Goal: Information Seeking & Learning: Understand process/instructions

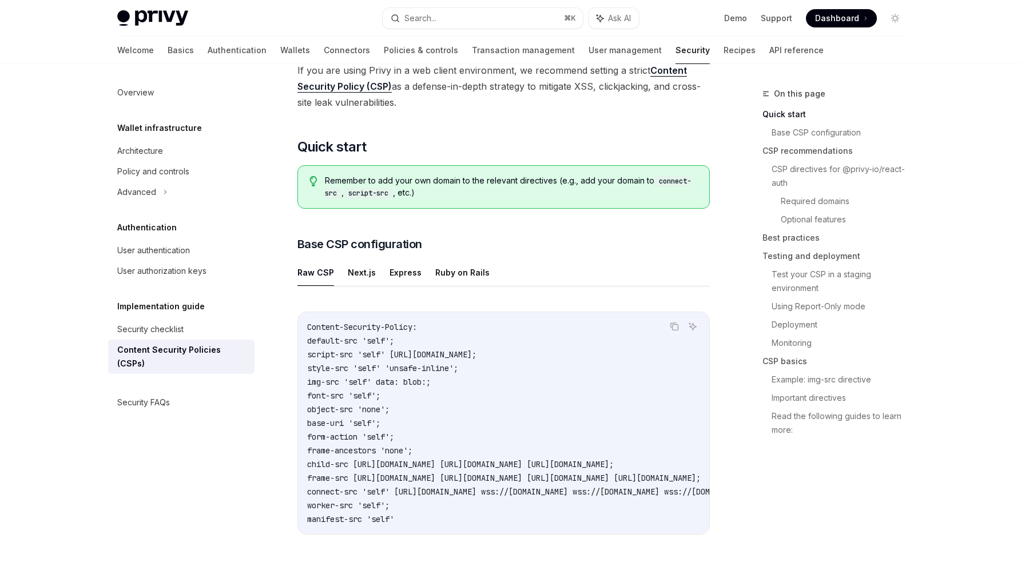
scroll to position [146, 0]
click at [343, 273] on ul "Raw CSP Next.js Express Ruby on Rails" at bounding box center [503, 272] width 412 height 27
click at [359, 273] on button "Next.js" at bounding box center [362, 272] width 28 height 27
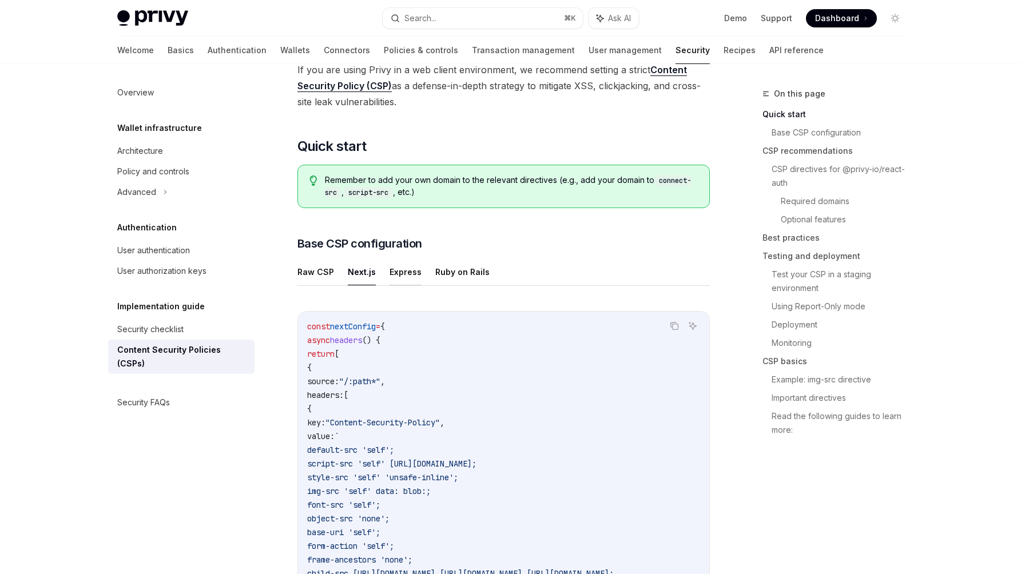
click at [408, 274] on button "Express" at bounding box center [406, 272] width 32 height 27
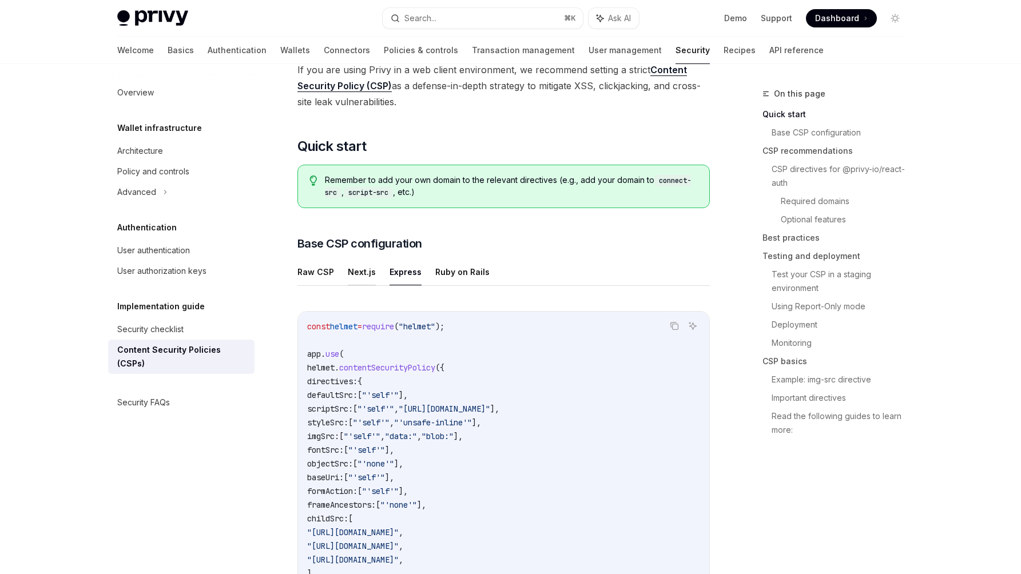
click at [359, 274] on button "Next.js" at bounding box center [362, 272] width 28 height 27
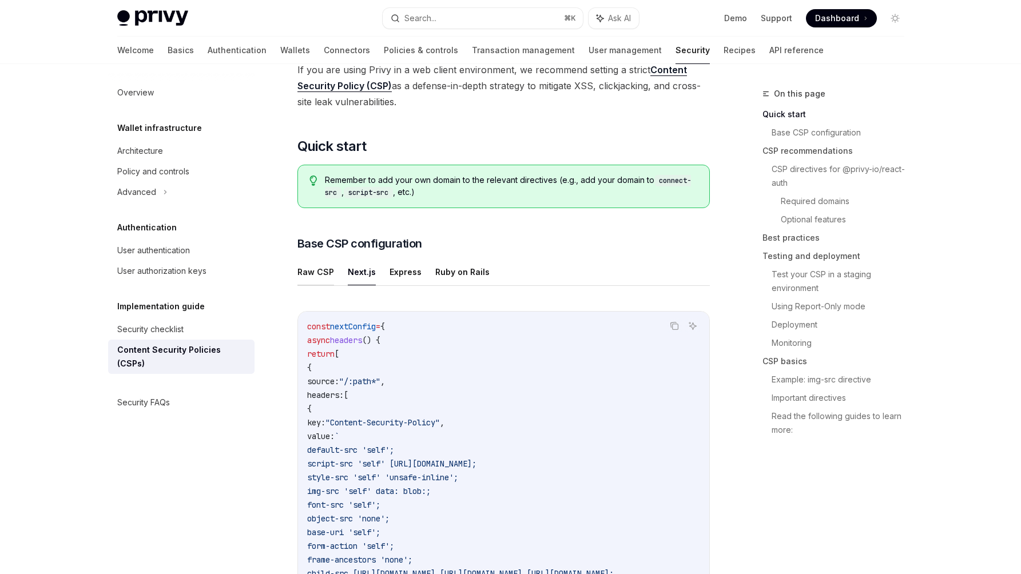
click at [323, 274] on button "Raw CSP" at bounding box center [315, 272] width 37 height 27
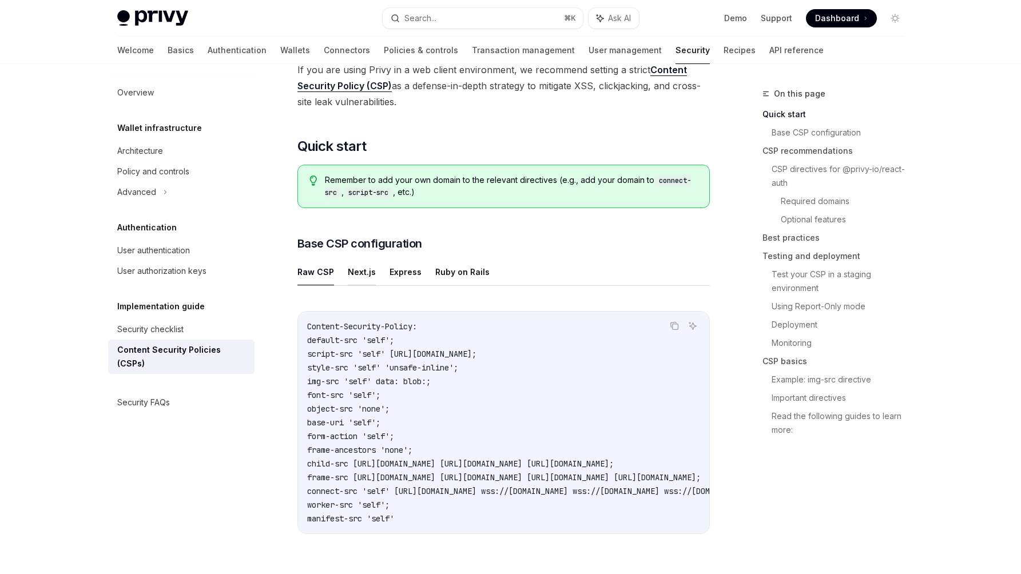
click at [360, 275] on button "Next.js" at bounding box center [362, 272] width 28 height 27
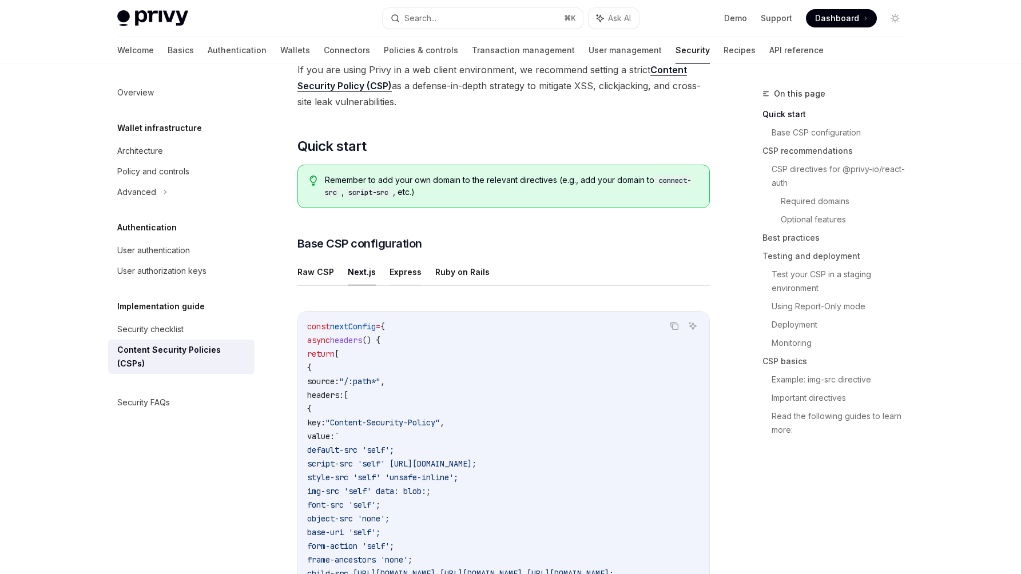
click at [396, 274] on button "Express" at bounding box center [406, 272] width 32 height 27
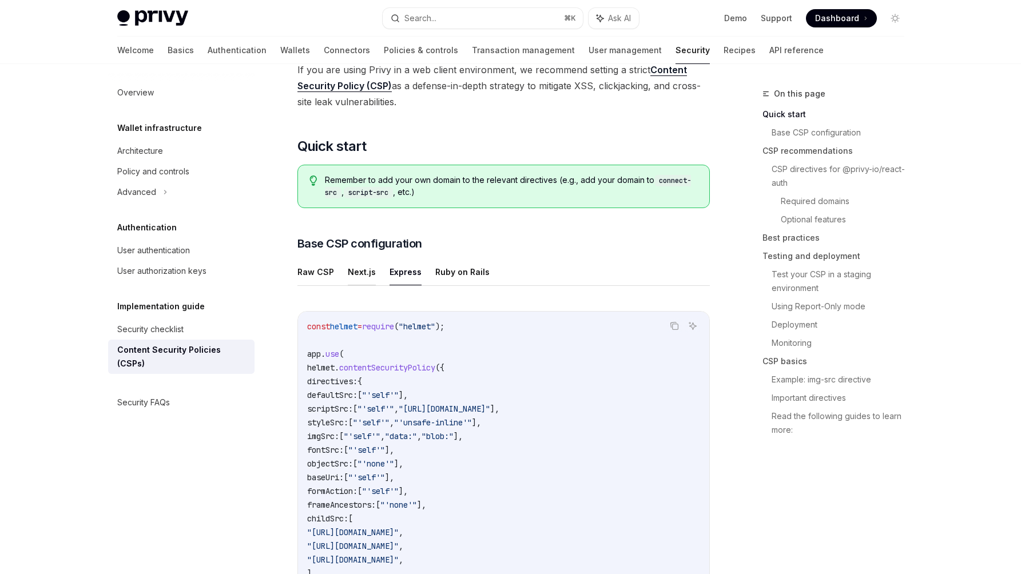
click at [354, 261] on button "Next.js" at bounding box center [362, 272] width 28 height 27
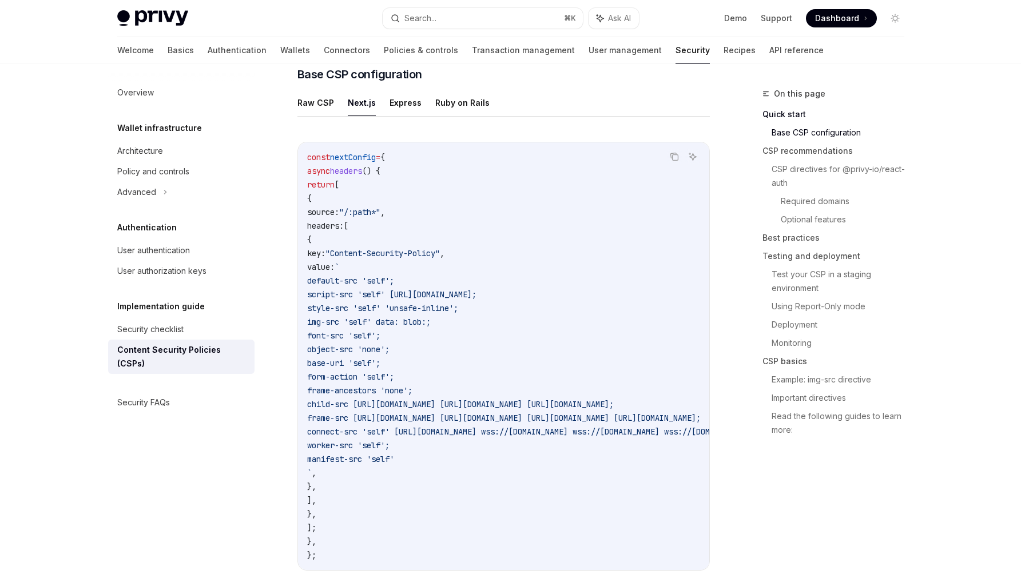
scroll to position [317, 0]
click at [466, 208] on code "const nextConfig = { async headers () { return [ { source: "/:path*" , headers:…" at bounding box center [643, 355] width 673 height 412
click at [465, 467] on code "const nextConfig = { async headers () { return [ { source: "/:path*" , headers:…" at bounding box center [643, 355] width 673 height 412
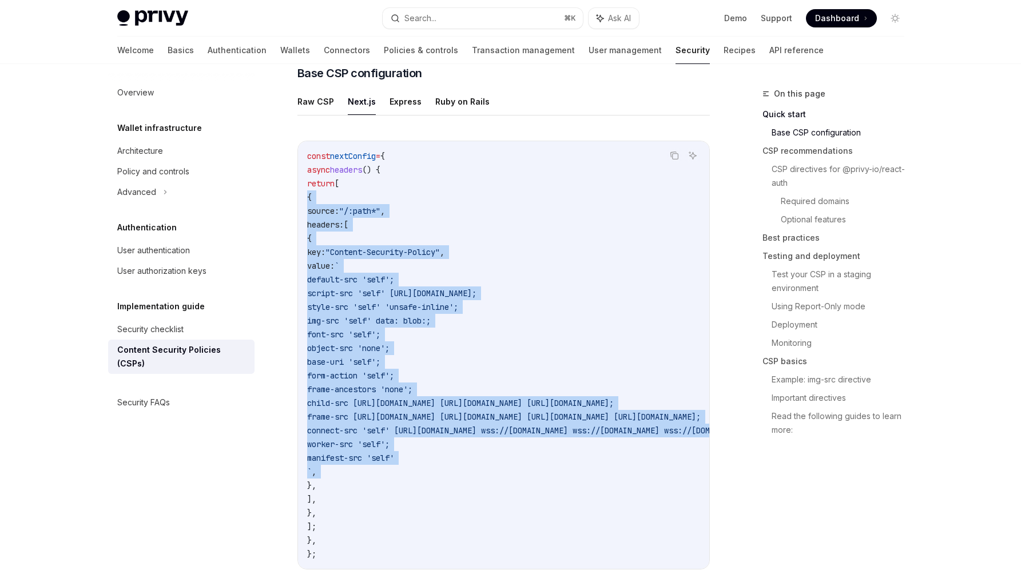
drag, startPoint x: 465, startPoint y: 467, endPoint x: 478, endPoint y: 200, distance: 266.9
click at [478, 200] on code "const nextConfig = { async headers () { return [ { source: "/:path*" , headers:…" at bounding box center [643, 355] width 673 height 412
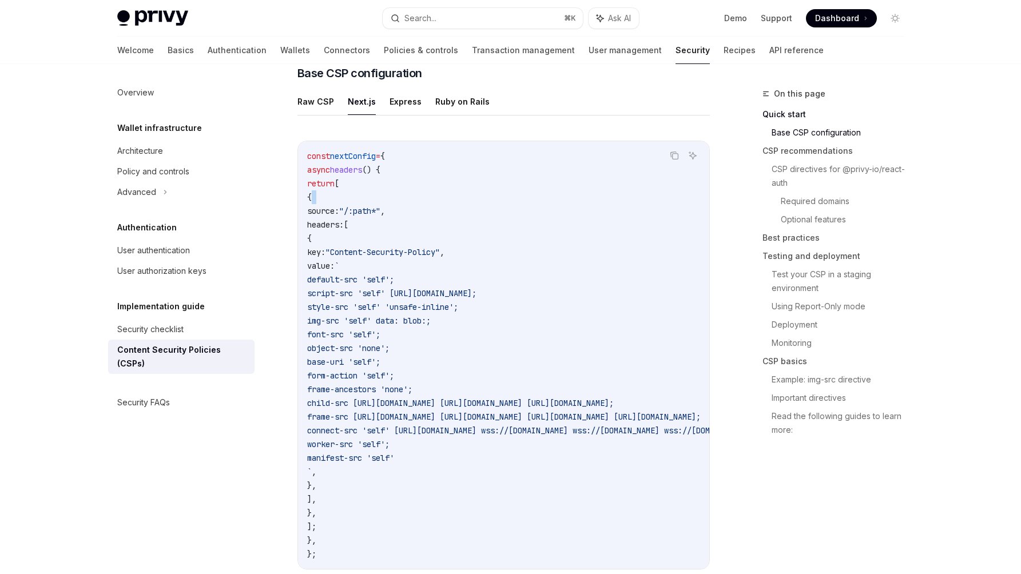
click at [478, 200] on code "const nextConfig = { async headers () { return [ { source: "/:path*" , headers:…" at bounding box center [643, 355] width 673 height 412
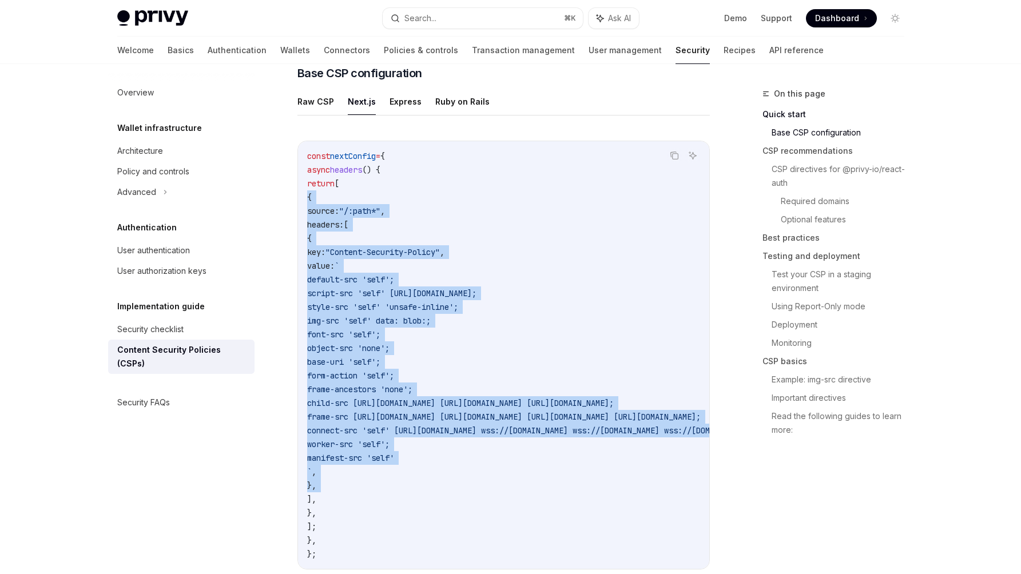
drag, startPoint x: 478, startPoint y: 200, endPoint x: 413, endPoint y: 485, distance: 292.1
click at [413, 485] on code "const nextConfig = { async headers () { return [ { source: "/:path*" , headers:…" at bounding box center [643, 355] width 673 height 412
click at [517, 451] on code "const nextConfig = { async headers () { return [ { source: "/:path*" , headers:…" at bounding box center [643, 355] width 673 height 412
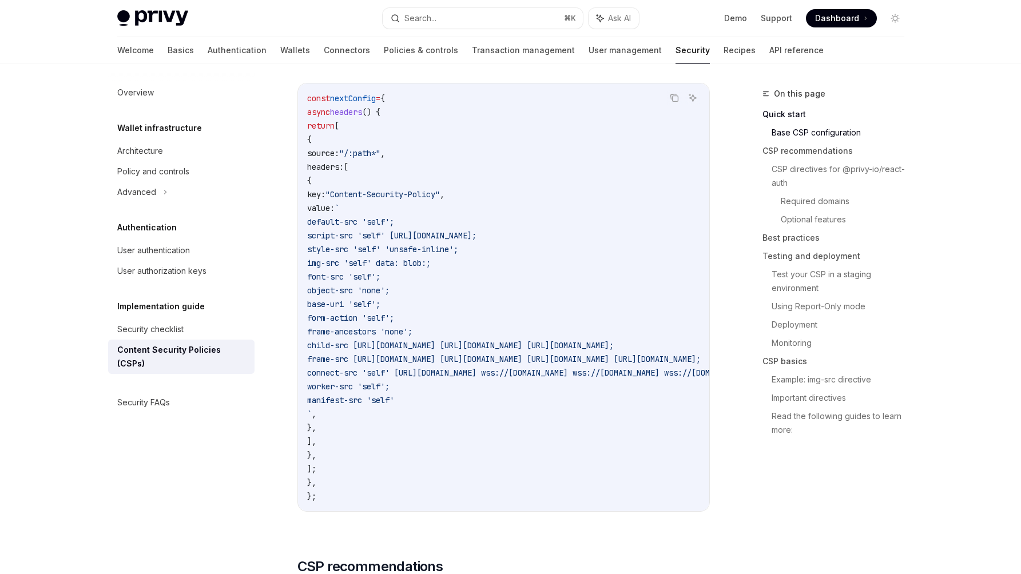
scroll to position [313, 0]
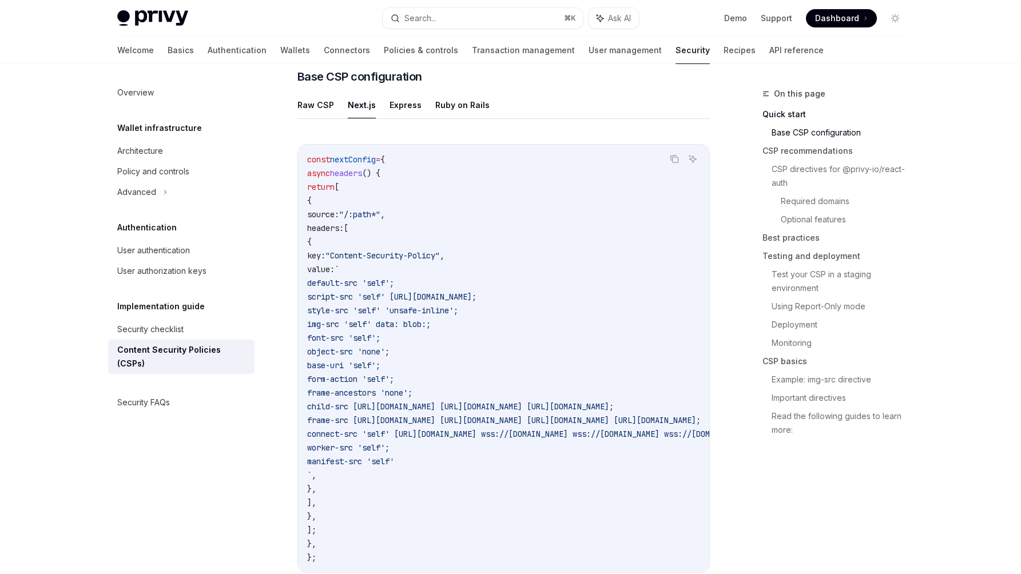
click at [609, 216] on code "const nextConfig = { async headers () { return [ { source: "/:path*" , headers:…" at bounding box center [643, 359] width 673 height 412
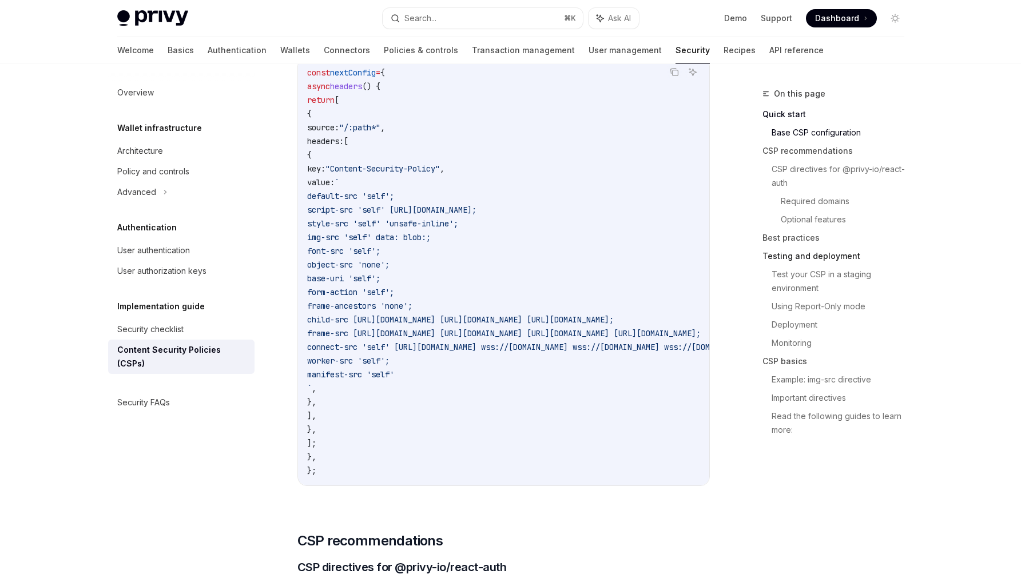
scroll to position [403, 0]
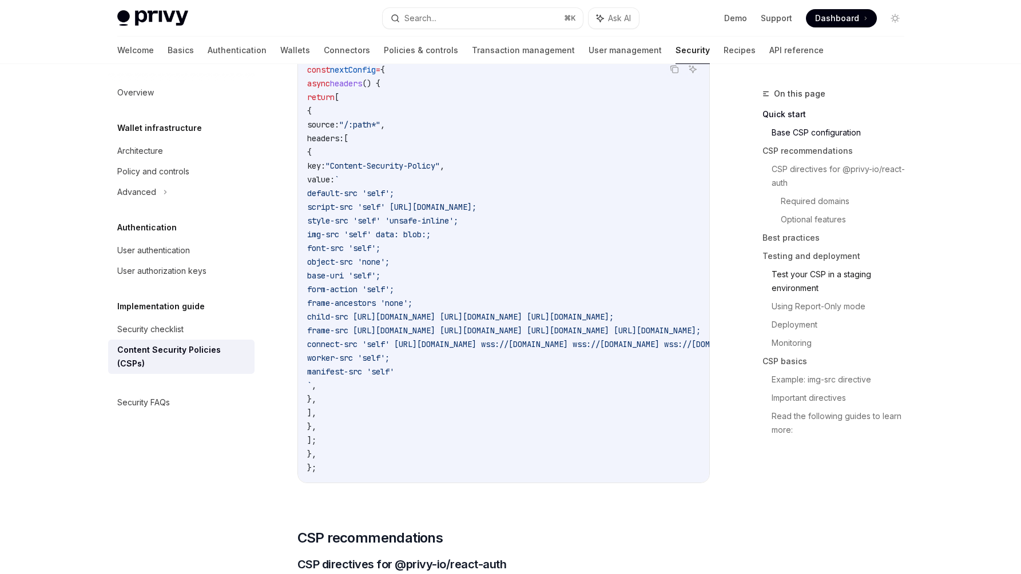
click at [869, 282] on link "Test your CSP in a staging environment" at bounding box center [843, 281] width 142 height 32
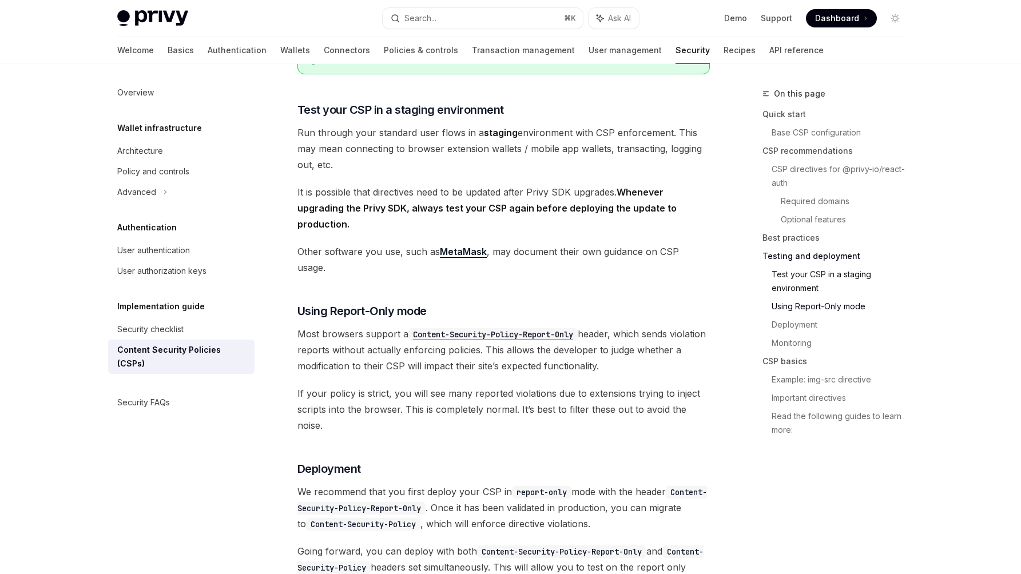
scroll to position [2041, 0]
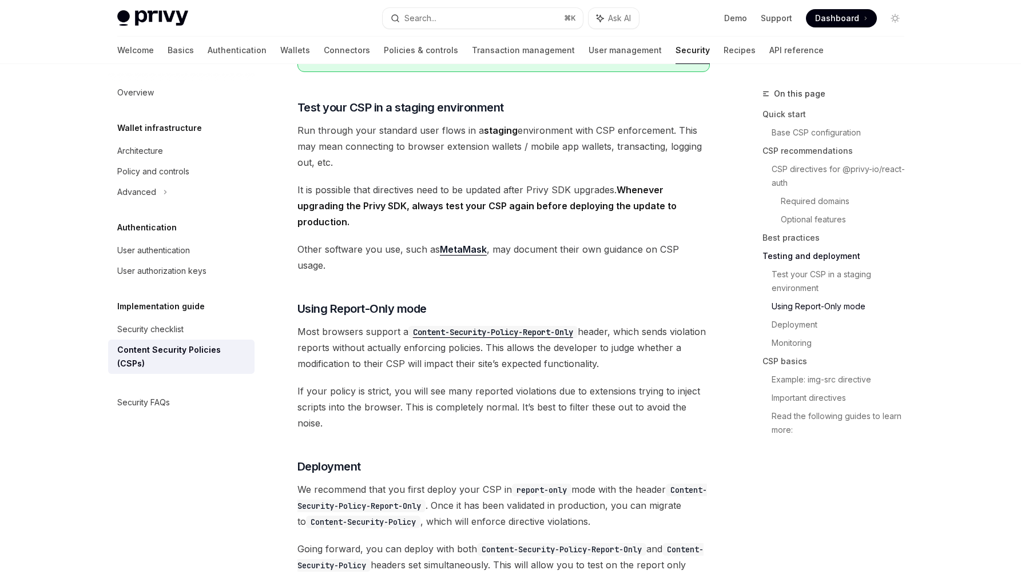
click at [841, 302] on link "Using Report-Only mode" at bounding box center [843, 306] width 142 height 18
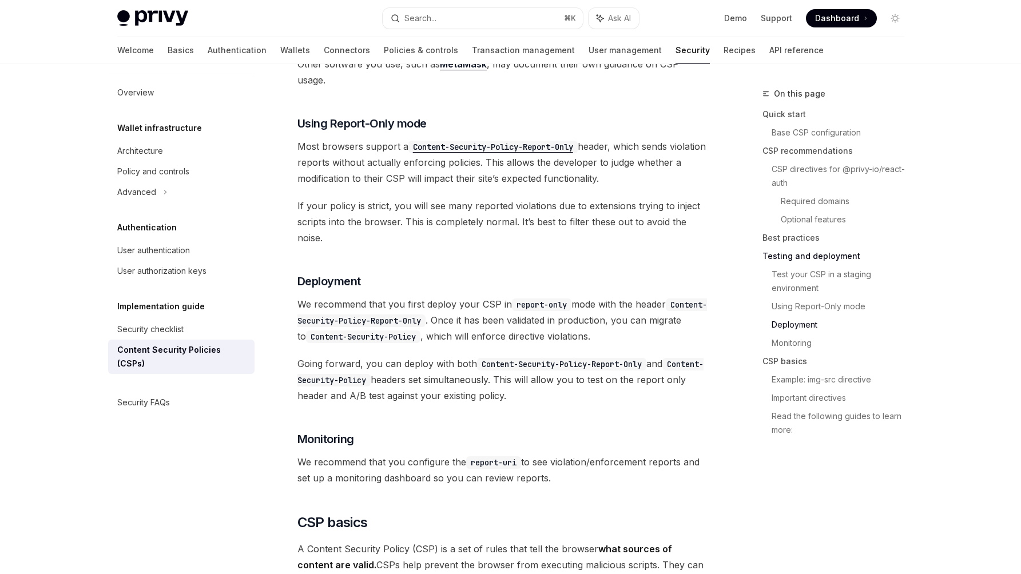
click at [802, 324] on link "Deployment" at bounding box center [843, 325] width 142 height 18
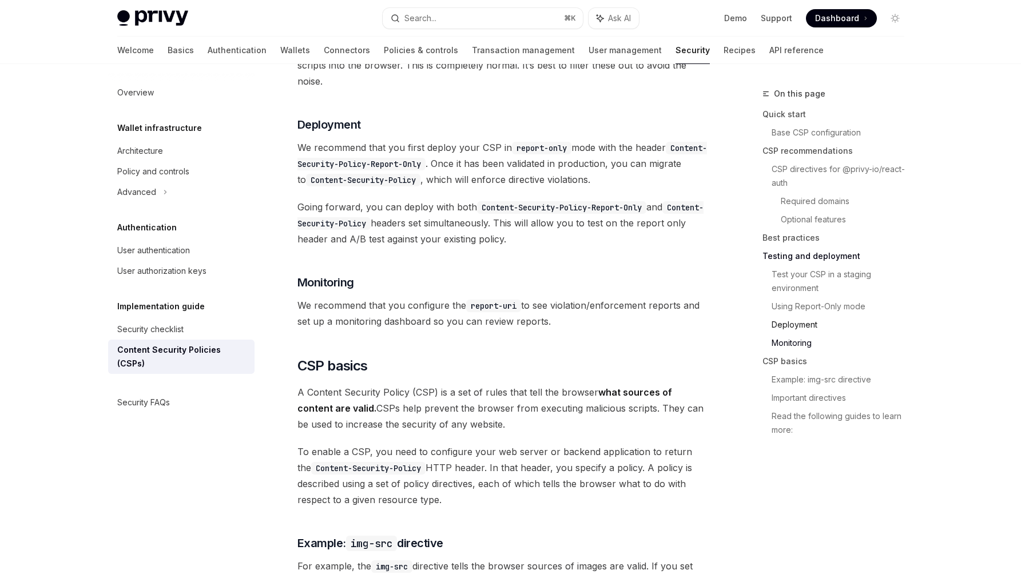
scroll to position [2385, 0]
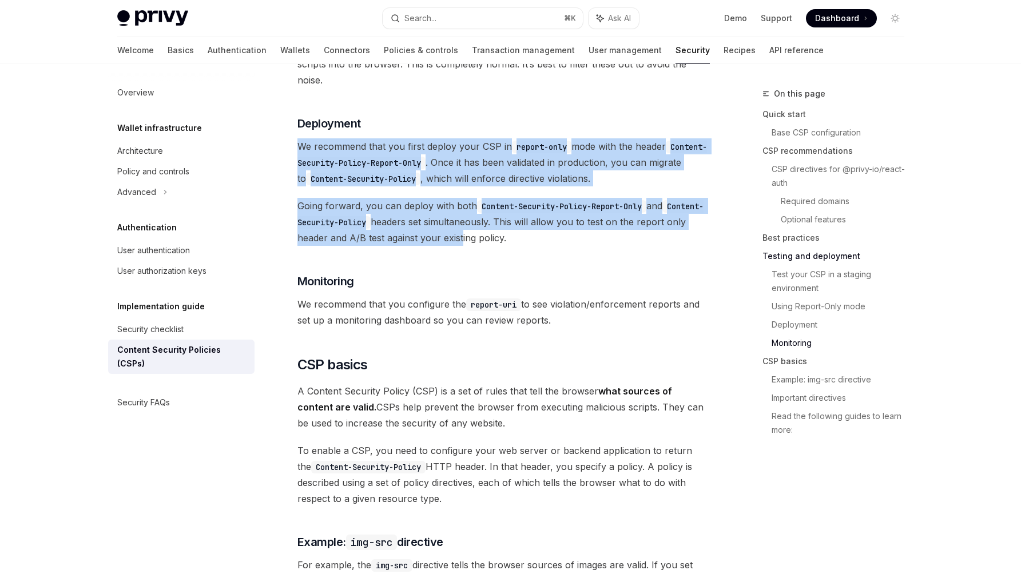
drag, startPoint x: 292, startPoint y: 118, endPoint x: 479, endPoint y: 213, distance: 209.8
click at [511, 383] on span "A Content Security Policy (CSP) is a set of rules that tell the browser what so…" at bounding box center [503, 407] width 412 height 48
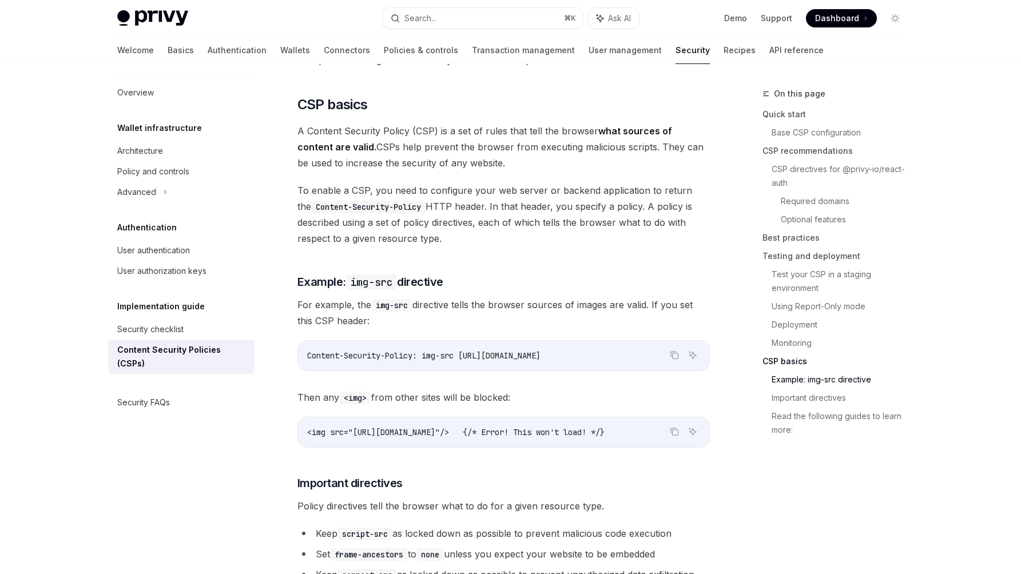
scroll to position [2647, 0]
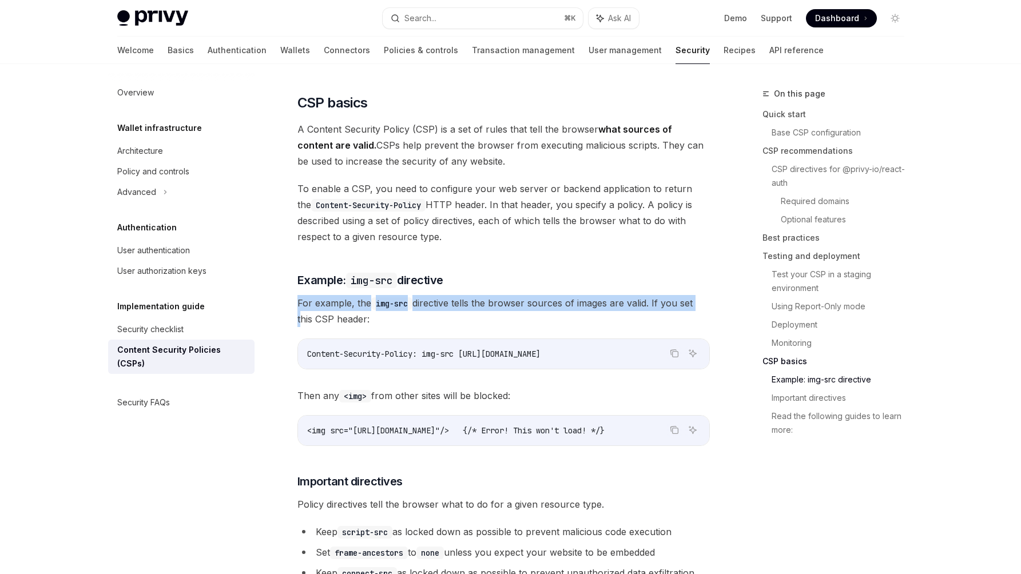
drag, startPoint x: 287, startPoint y: 276, endPoint x: 293, endPoint y: 287, distance: 12.1
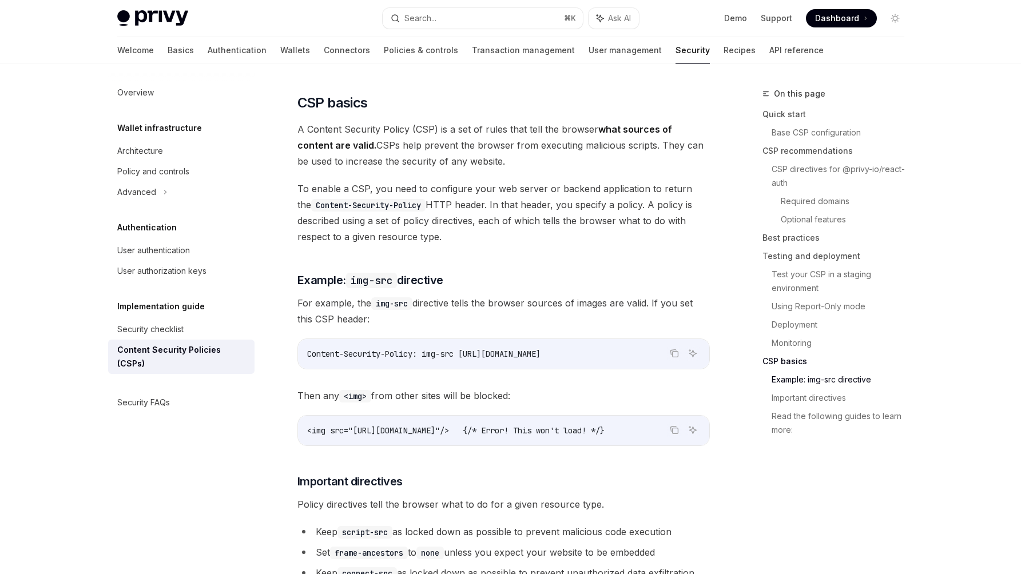
click at [451, 426] on span "<img src="[URL][DOMAIN_NAME]"/> {/* Error! This won't load! */}" at bounding box center [455, 431] width 297 height 10
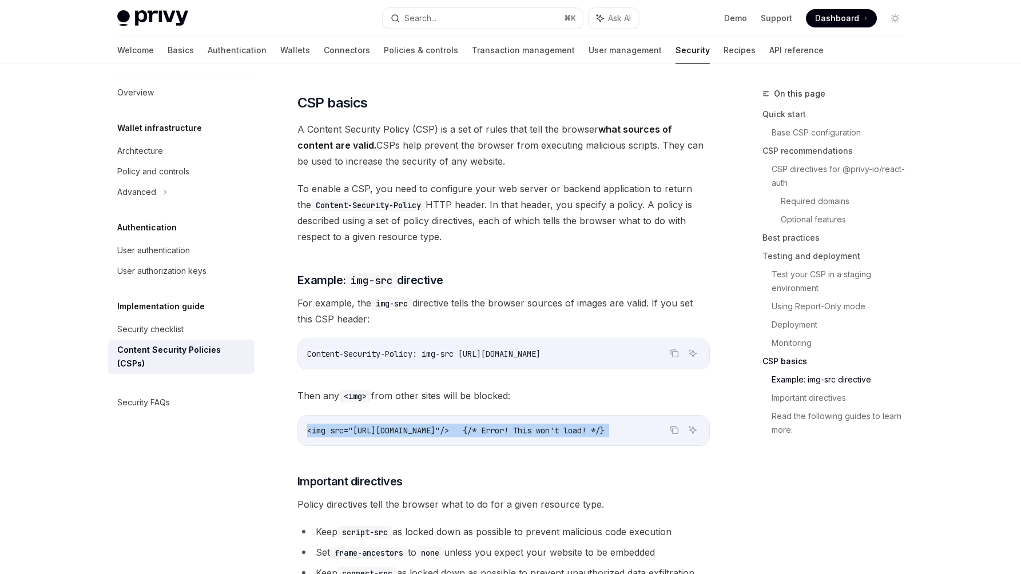
click at [451, 426] on span "<img src="[URL][DOMAIN_NAME]"/> {/* Error! This won't load! */}" at bounding box center [455, 431] width 297 height 10
click at [510, 426] on span "<img src="[URL][DOMAIN_NAME]"/> {/* Error! This won't load! */}" at bounding box center [455, 431] width 297 height 10
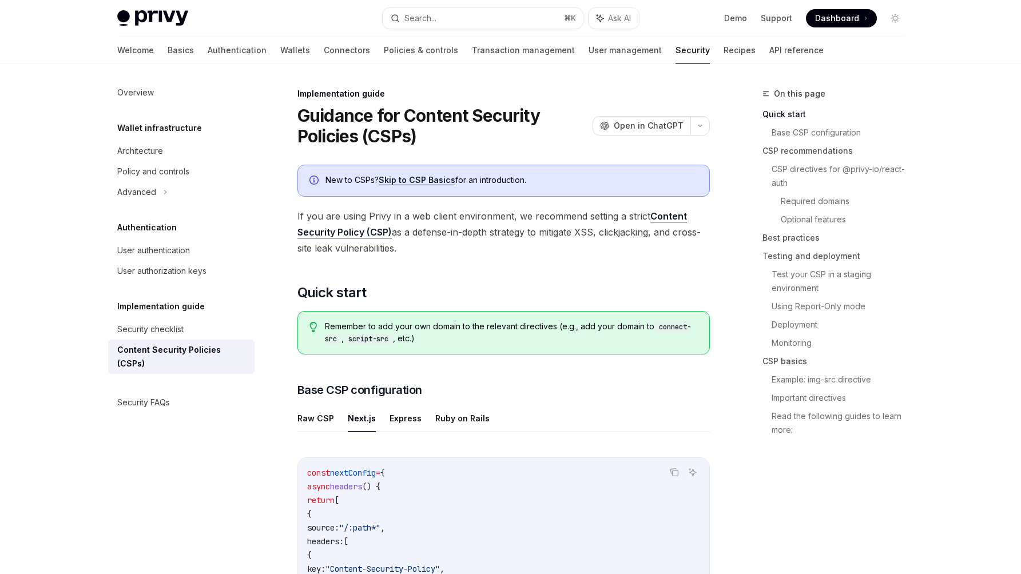
scroll to position [72, 0]
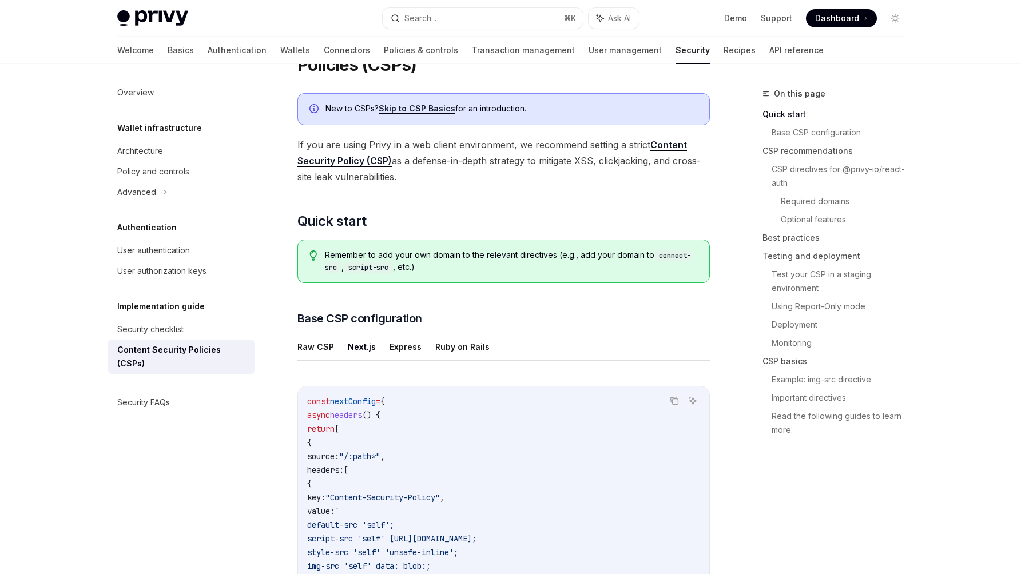
click at [306, 351] on button "Raw CSP" at bounding box center [315, 346] width 37 height 27
type textarea "*"
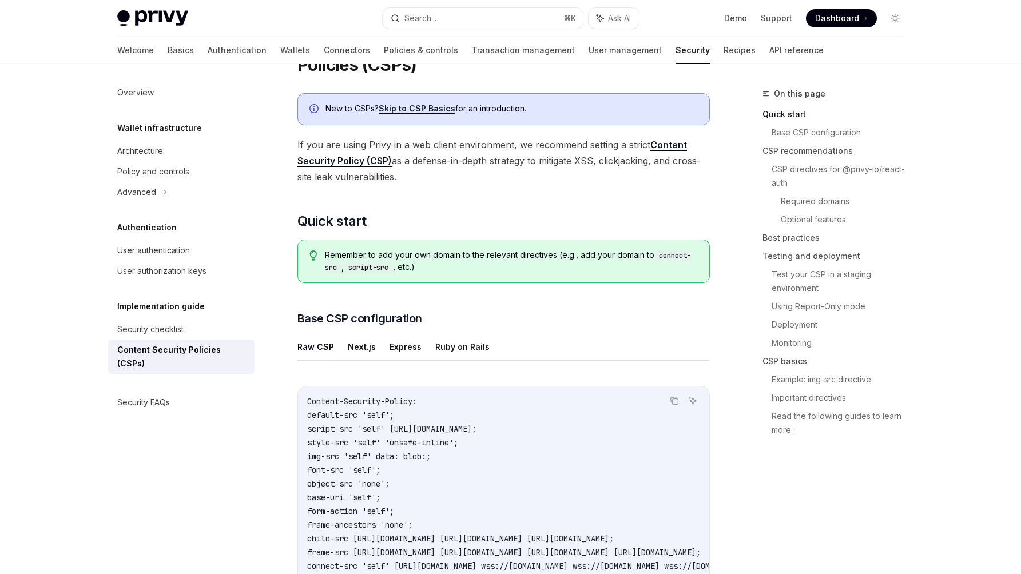
scroll to position [326, 0]
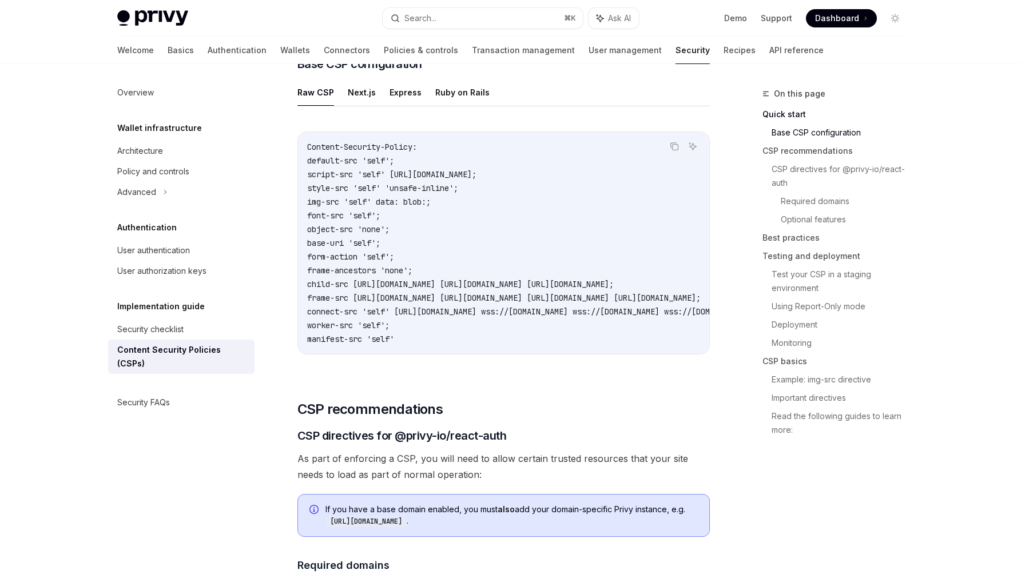
click at [377, 153] on code "Content-Security-Policy: default-src 'self'; script-src 'self' [URL][DOMAIN_NAM…" at bounding box center [643, 243] width 673 height 206
click at [466, 136] on div "Content-Security-Policy: default-src 'self'; script-src 'self' [URL][DOMAIN_NAM…" at bounding box center [503, 243] width 411 height 222
click at [476, 175] on span "script-src 'self' [URL][DOMAIN_NAME];" at bounding box center [391, 174] width 169 height 10
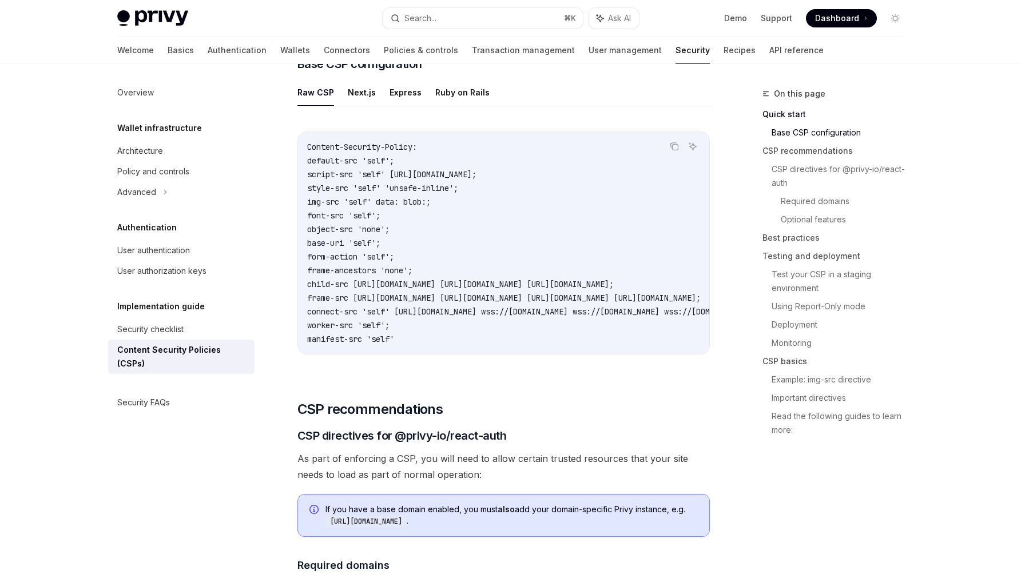
drag, startPoint x: 320, startPoint y: 164, endPoint x: 517, endPoint y: 335, distance: 261.1
click at [517, 335] on code "Content-Security-Policy: default-src 'self'; script-src 'self' [URL][DOMAIN_NAM…" at bounding box center [643, 243] width 673 height 206
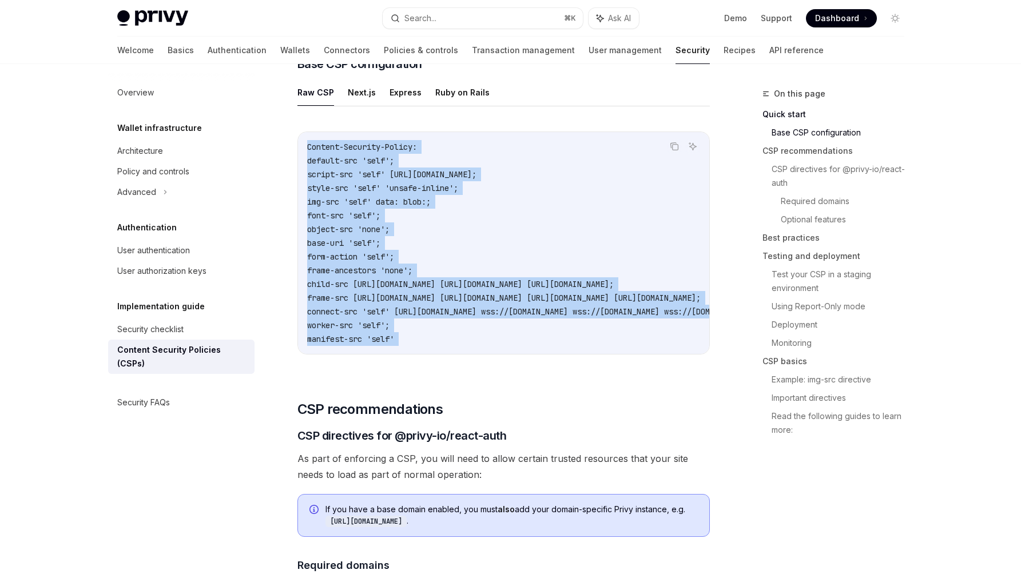
drag, startPoint x: 517, startPoint y: 335, endPoint x: 554, endPoint y: 137, distance: 201.9
click at [555, 137] on div "Content-Security-Policy: default-src 'self'; script-src 'self' [URL][DOMAIN_NAM…" at bounding box center [503, 243] width 411 height 222
click at [669, 146] on button "Copy the contents from the code block" at bounding box center [674, 146] width 15 height 15
click at [487, 225] on code "Content-Security-Policy: default-src 'self'; script-src 'self' [URL][DOMAIN_NAM…" at bounding box center [643, 243] width 673 height 206
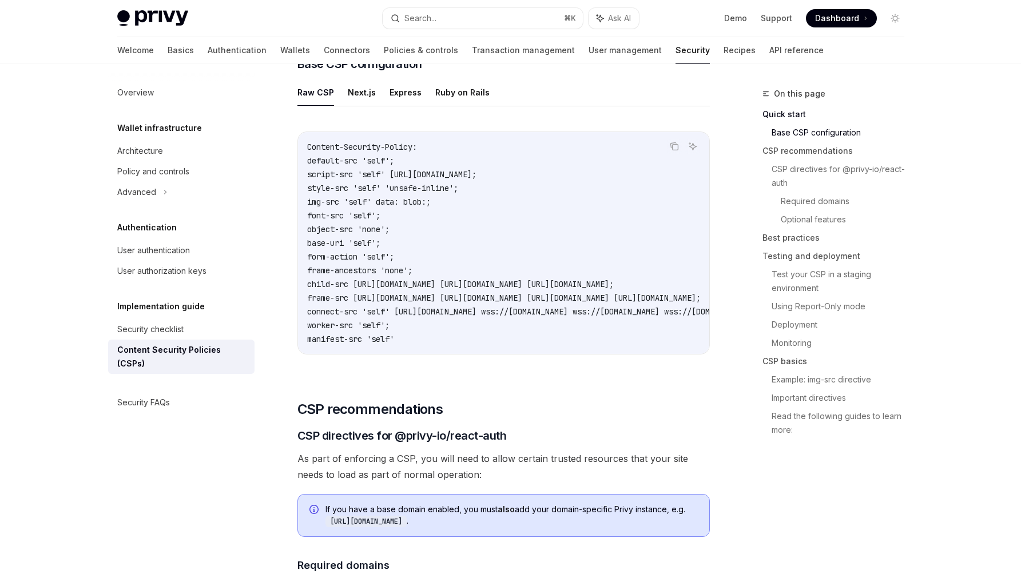
click at [458, 303] on code "Content-Security-Policy: default-src 'self'; script-src 'self' [URL][DOMAIN_NAM…" at bounding box center [643, 243] width 673 height 206
click at [360, 148] on span "Content-Security-Policy:" at bounding box center [362, 147] width 110 height 10
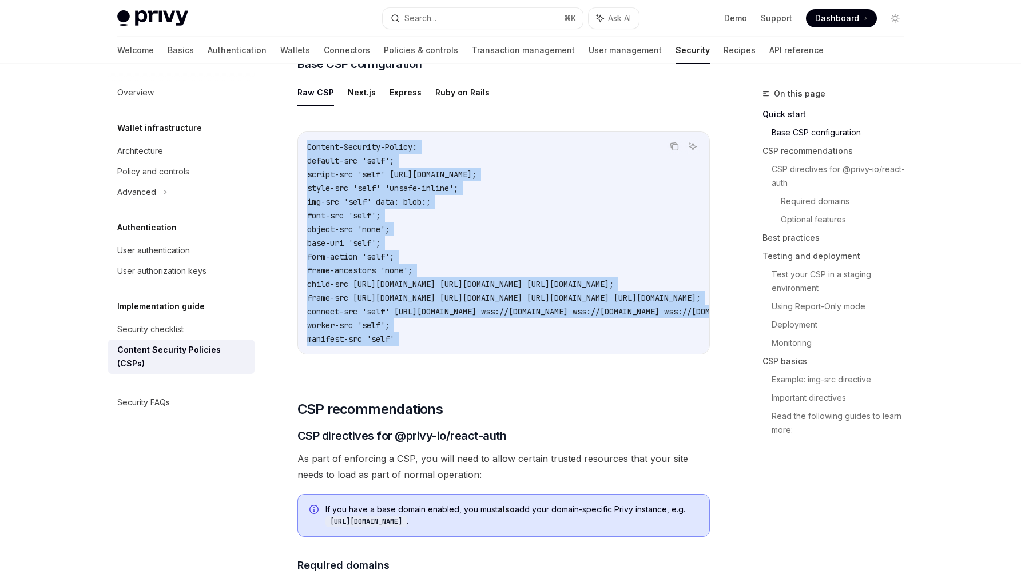
drag, startPoint x: 360, startPoint y: 148, endPoint x: 371, endPoint y: 349, distance: 201.6
click at [371, 349] on div "Content-Security-Policy: default-src 'self'; script-src 'self' [URL][DOMAIN_NAM…" at bounding box center [503, 243] width 411 height 222
click at [371, 160] on span "default-src 'self';" at bounding box center [350, 161] width 87 height 10
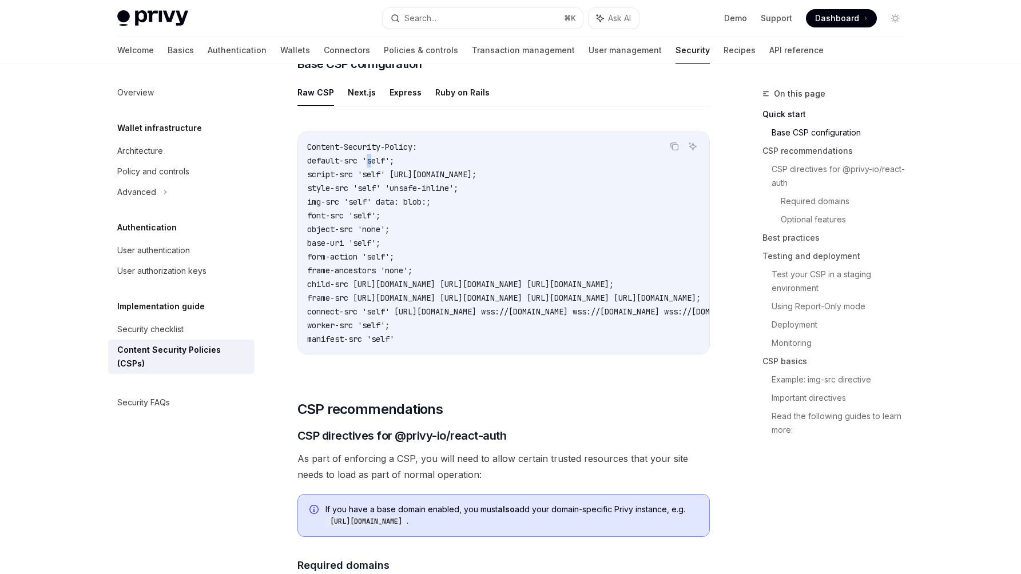
click at [371, 160] on span "default-src 'self';" at bounding box center [350, 161] width 87 height 10
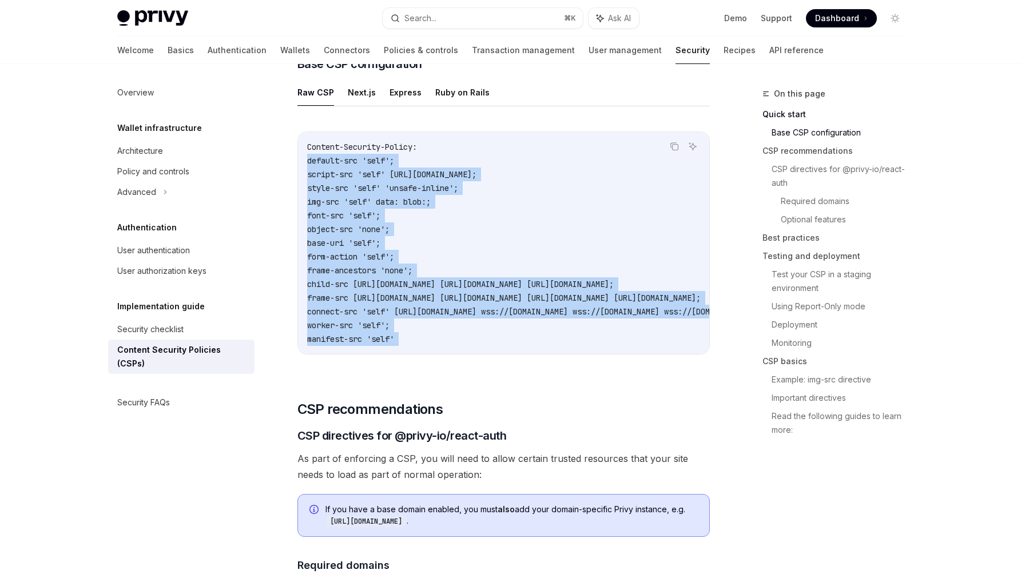
drag, startPoint x: 371, startPoint y: 160, endPoint x: 371, endPoint y: 340, distance: 180.2
click at [371, 340] on code "Content-Security-Policy: default-src 'self'; script-src 'self' [URL][DOMAIN_NAM…" at bounding box center [643, 243] width 673 height 206
click at [340, 165] on span "default-src 'self';" at bounding box center [350, 161] width 87 height 10
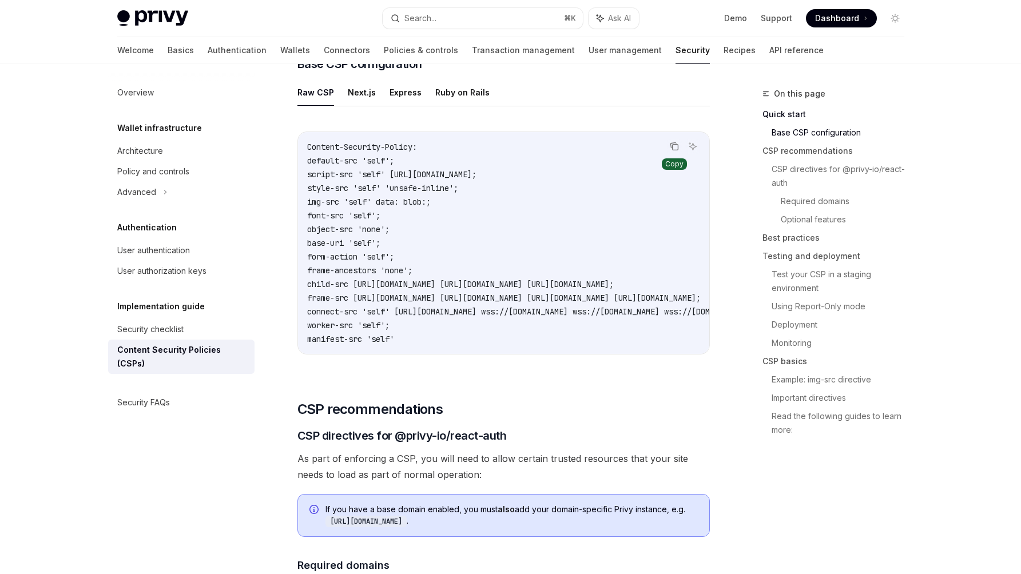
click at [674, 147] on icon "Copy the contents from the code block" at bounding box center [674, 146] width 9 height 9
click at [408, 210] on code "Content-Security-Policy: default-src 'self'; script-src 'self' [URL][DOMAIN_NAM…" at bounding box center [643, 243] width 673 height 206
click at [396, 250] on code "Content-Security-Policy: default-src 'self'; script-src 'self' [URL][DOMAIN_NAM…" at bounding box center [643, 243] width 673 height 206
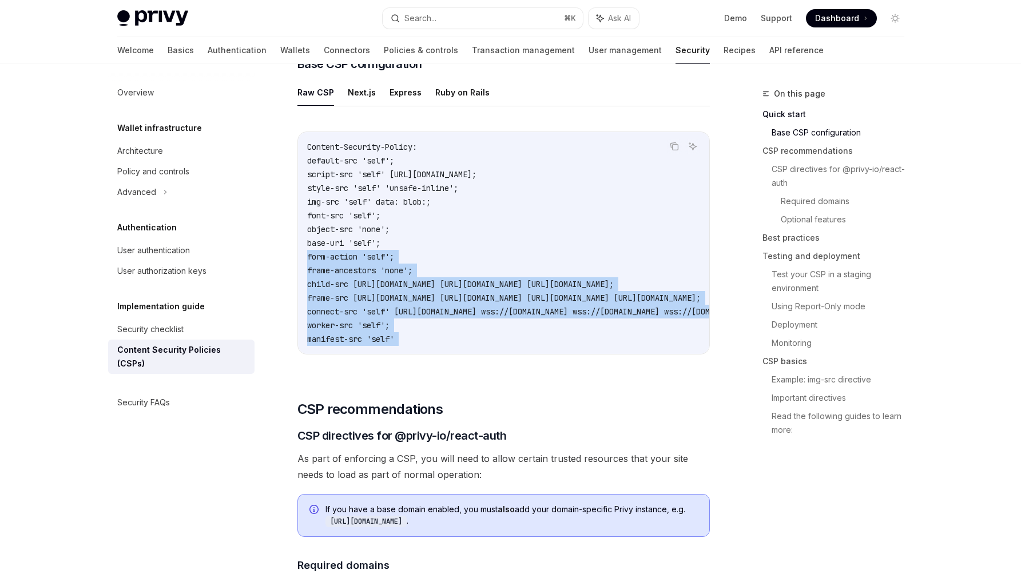
drag, startPoint x: 396, startPoint y: 250, endPoint x: 404, endPoint y: 343, distance: 93.6
click at [404, 343] on code "Content-Security-Policy: default-src 'self'; script-src 'self' [URL][DOMAIN_NAM…" at bounding box center [643, 243] width 673 height 206
click at [394, 343] on span "manifest-src 'self'" at bounding box center [350, 339] width 87 height 10
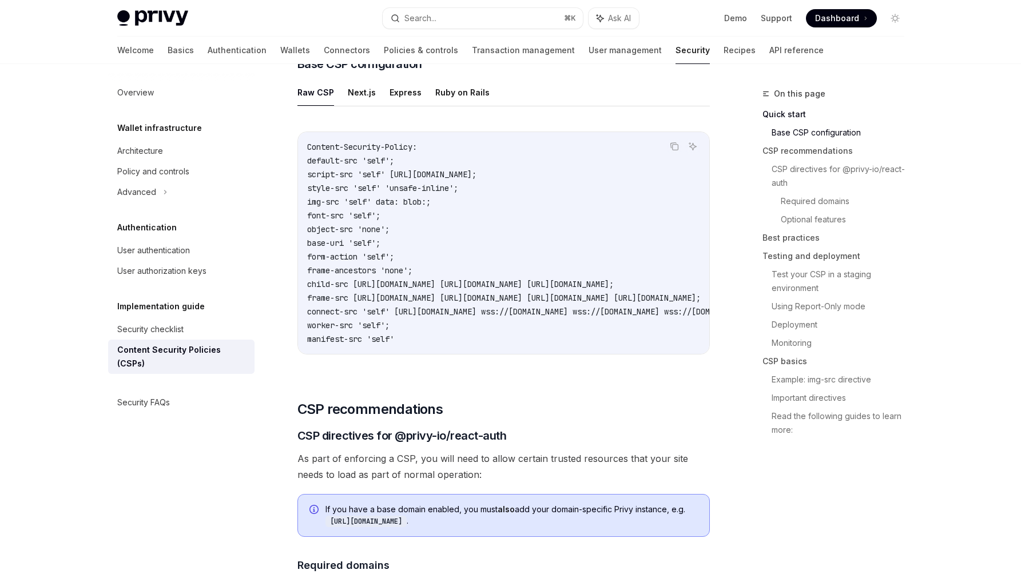
click at [394, 343] on span "manifest-src 'self'" at bounding box center [350, 339] width 87 height 10
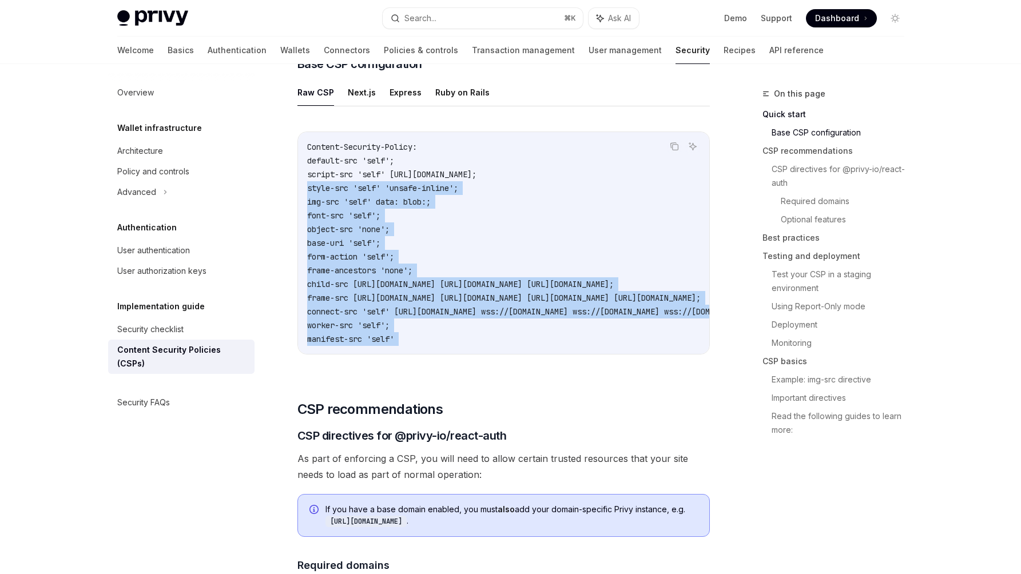
drag, startPoint x: 404, startPoint y: 343, endPoint x: 403, endPoint y: 190, distance: 152.7
click at [403, 190] on code "Content-Security-Policy: default-src 'self'; script-src 'self' [URL][DOMAIN_NAM…" at bounding box center [643, 243] width 673 height 206
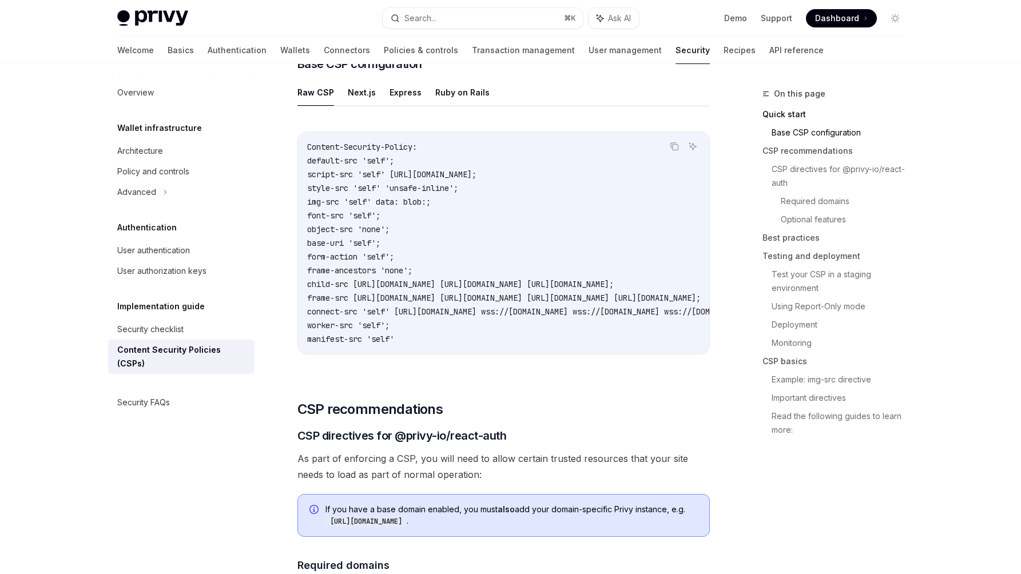
click at [386, 149] on span "Content-Security-Policy:" at bounding box center [362, 147] width 110 height 10
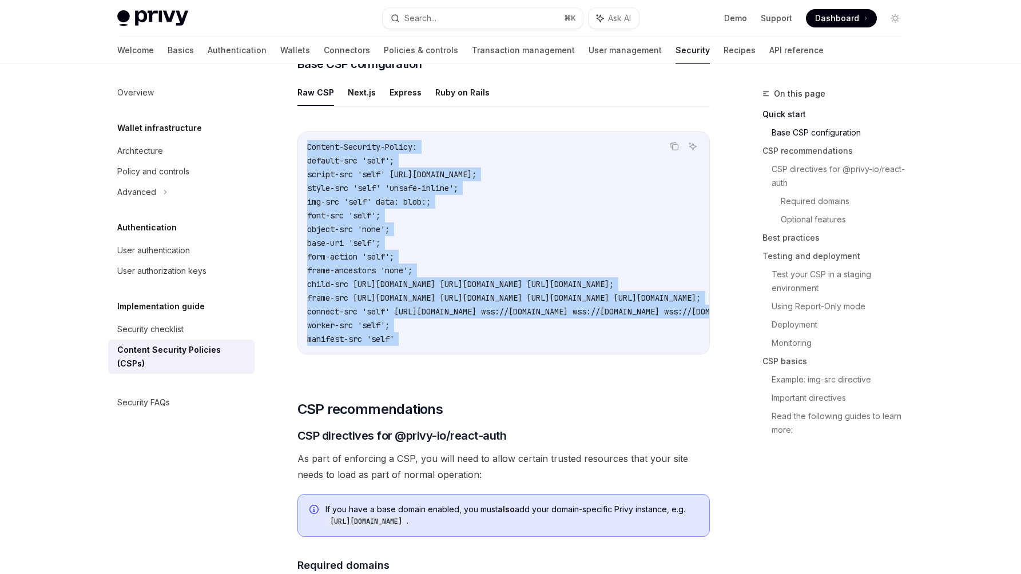
drag, startPoint x: 386, startPoint y: 149, endPoint x: 400, endPoint y: 349, distance: 200.7
click at [400, 349] on div "Content-Security-Policy: default-src 'self'; script-src 'self' [URL][DOMAIN_NAM…" at bounding box center [503, 243] width 411 height 222
click at [367, 152] on code "Content-Security-Policy: default-src 'self'; script-src 'self' [URL][DOMAIN_NAM…" at bounding box center [643, 243] width 673 height 206
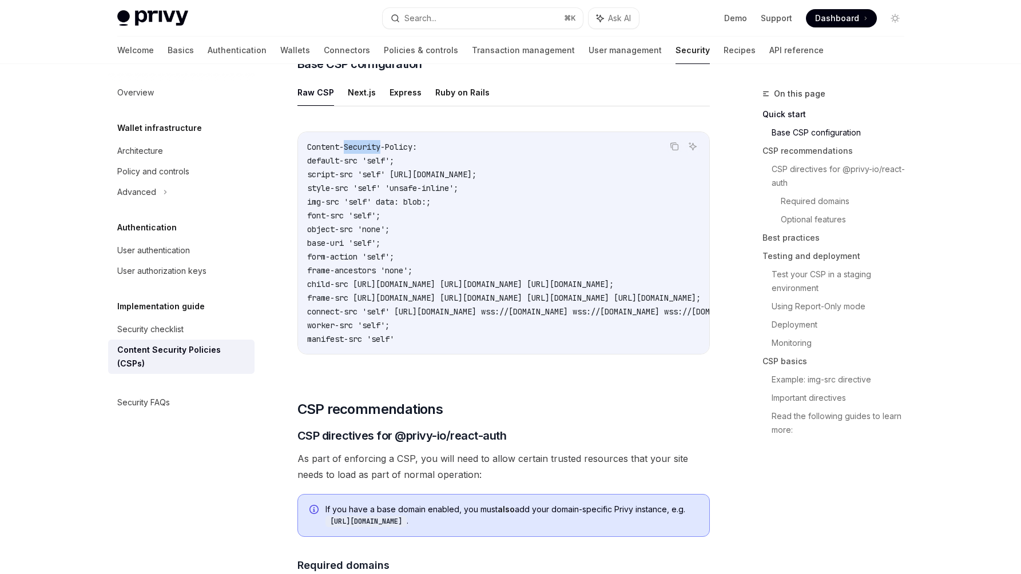
click at [367, 152] on code "Content-Security-Policy: default-src 'self'; script-src 'self' [URL][DOMAIN_NAM…" at bounding box center [643, 243] width 673 height 206
drag, startPoint x: 367, startPoint y: 152, endPoint x: 367, endPoint y: 340, distance: 188.2
click at [421, 326] on code "Content-Security-Policy: default-src 'self'; script-src 'self' [URL][DOMAIN_NAM…" at bounding box center [643, 243] width 673 height 206
